Goal: Find specific page/section: Find specific page/section

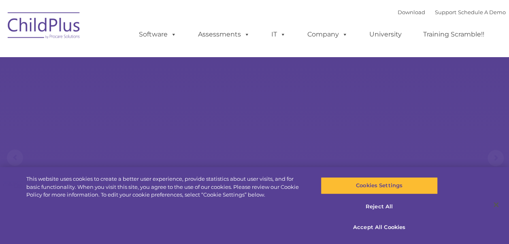
select select "MEDIUM"
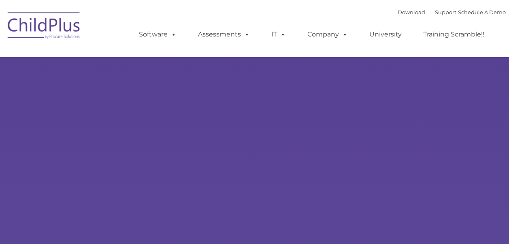
type input ""
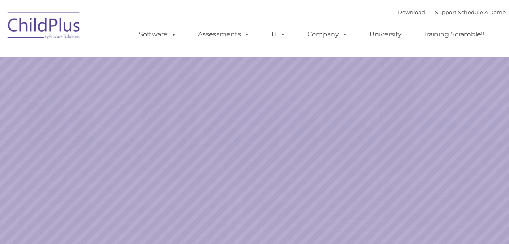
select select "MEDIUM"
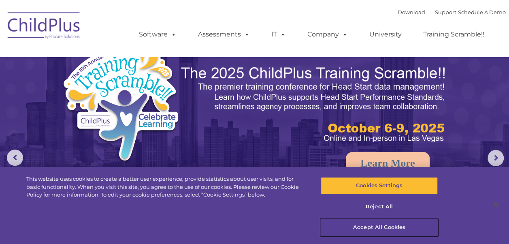
click at [397, 225] on button "Accept All Cookies" at bounding box center [378, 226] width 117 height 17
